Goal: Share content

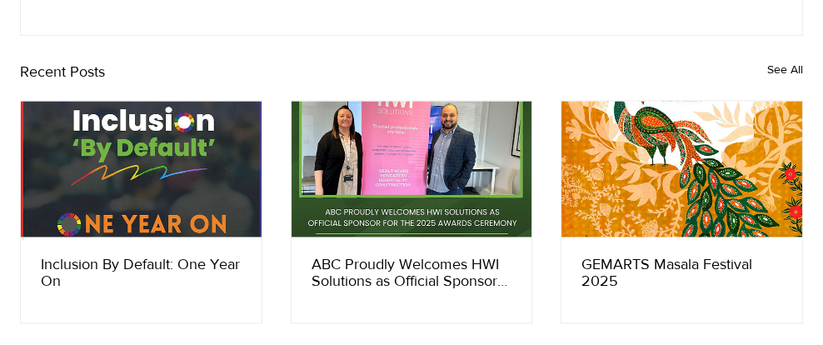
scroll to position [3242, 0]
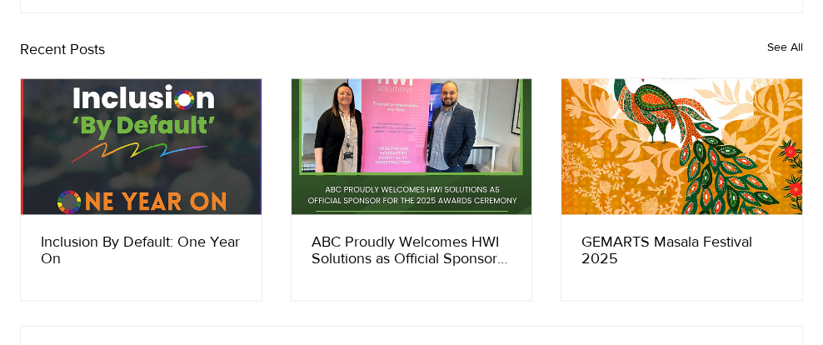
click at [695, 267] on link "GEMARTS Masala Festival 2025" at bounding box center [681, 249] width 201 height 33
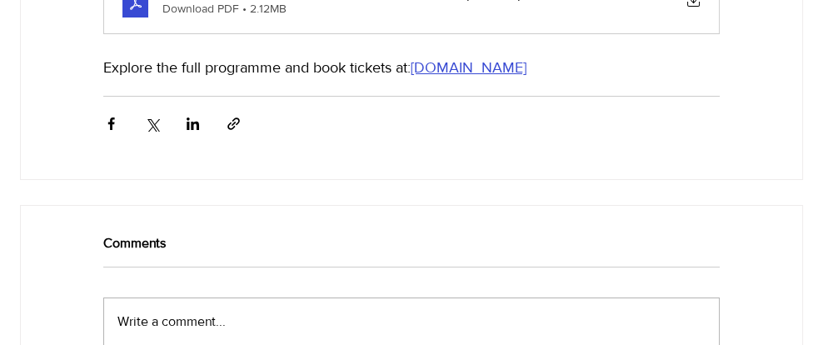
scroll to position [3498, 0]
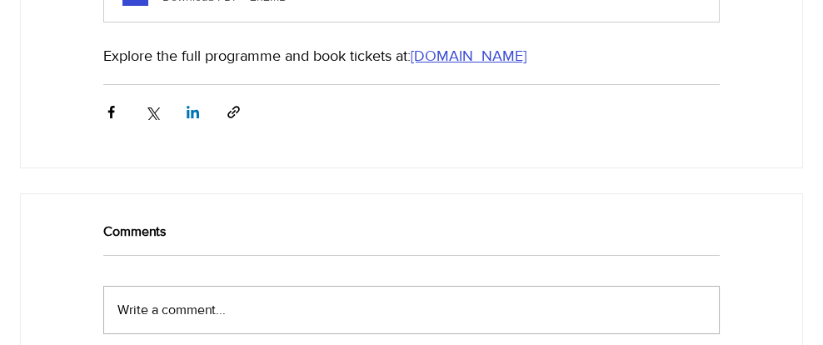
click at [197, 114] on span "Share via LinkedIn" at bounding box center [193, 112] width 30 height 30
click at [509, 307] on div "Write a comment... Write a comment..." at bounding box center [411, 310] width 588 height 20
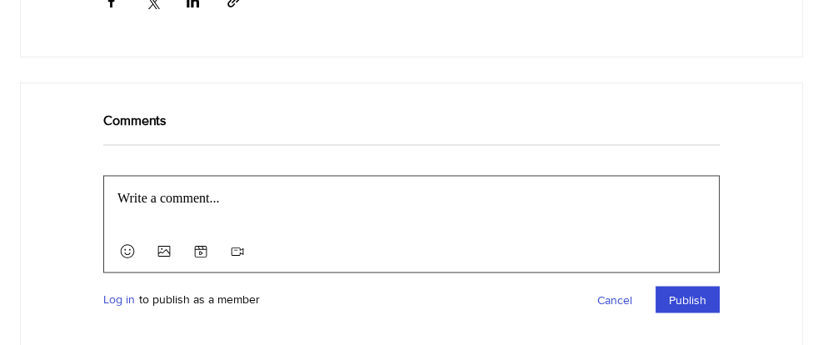
scroll to position [3642, 0]
